Goal: Check status

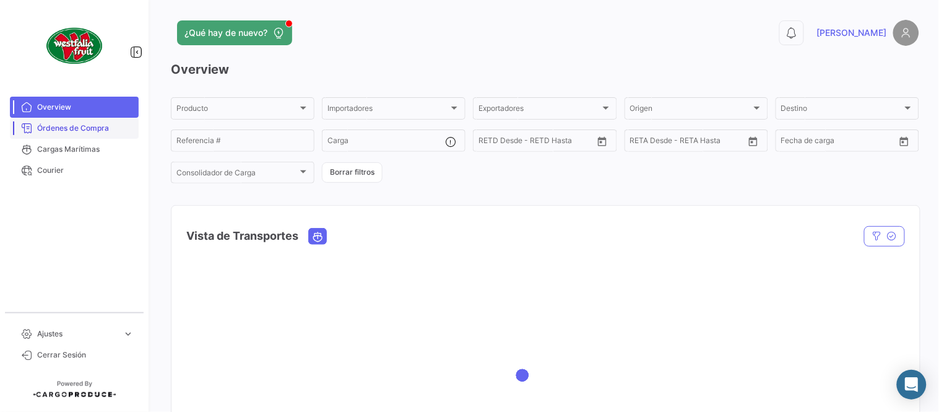
click at [79, 133] on span "Órdenes de Compra" at bounding box center [85, 128] width 97 height 11
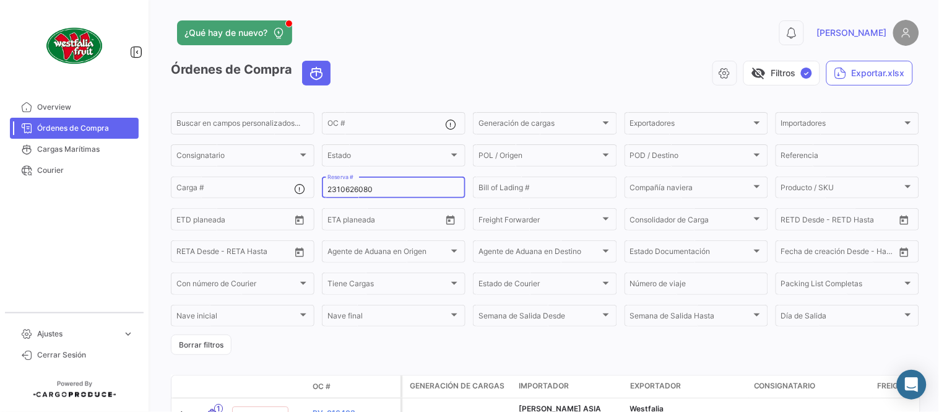
click at [350, 189] on input "2310626080" at bounding box center [393, 189] width 132 height 9
paste input "642632956"
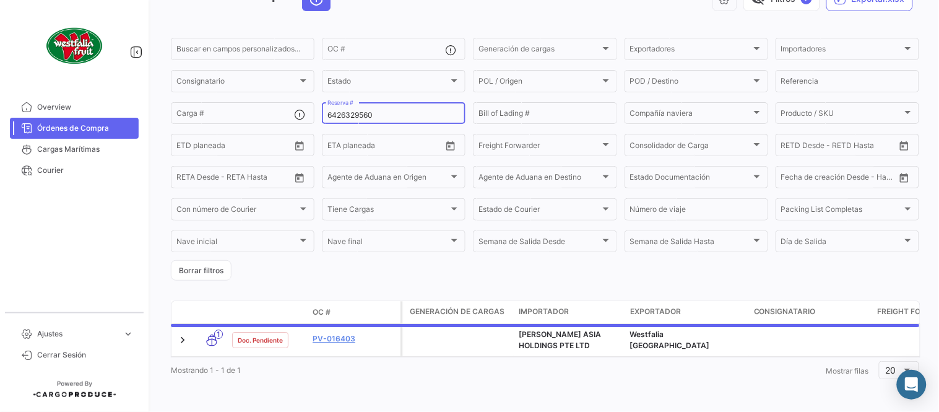
scroll to position [84, 0]
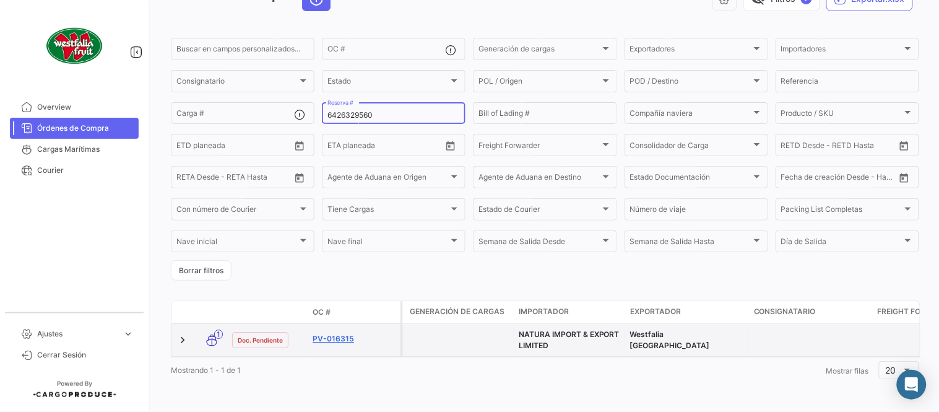
type input "6426329560"
click at [337, 333] on link "PV-016315" at bounding box center [354, 338] width 83 height 11
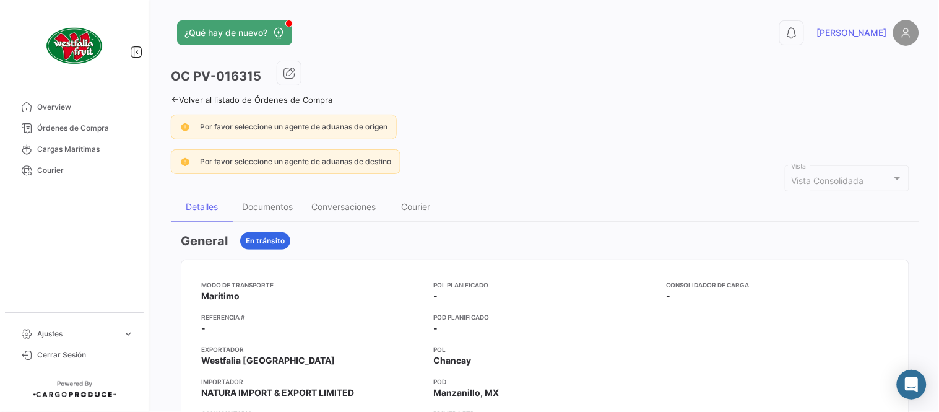
click at [258, 139] on app-po-view-alerts "Por favor seleccione un agente de aduanas de origen Por favor seleccione un age…" at bounding box center [545, 144] width 748 height 59
click at [269, 193] on div "Documentos" at bounding box center [267, 207] width 69 height 30
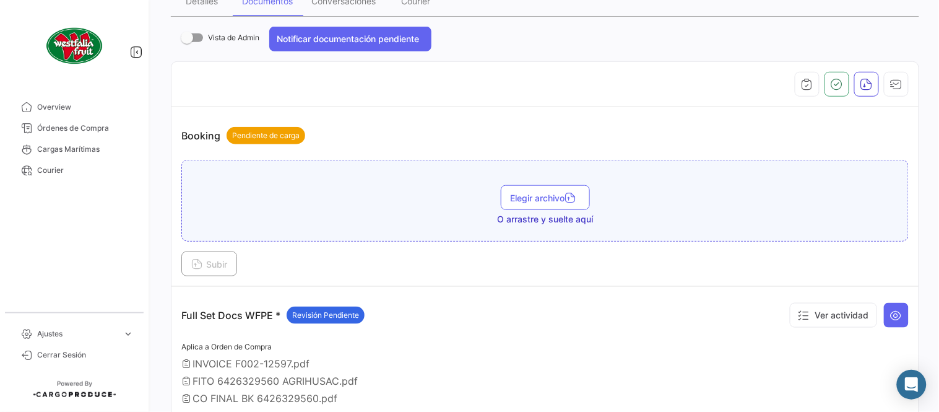
scroll to position [480, 0]
